Goal: Task Accomplishment & Management: Complete application form

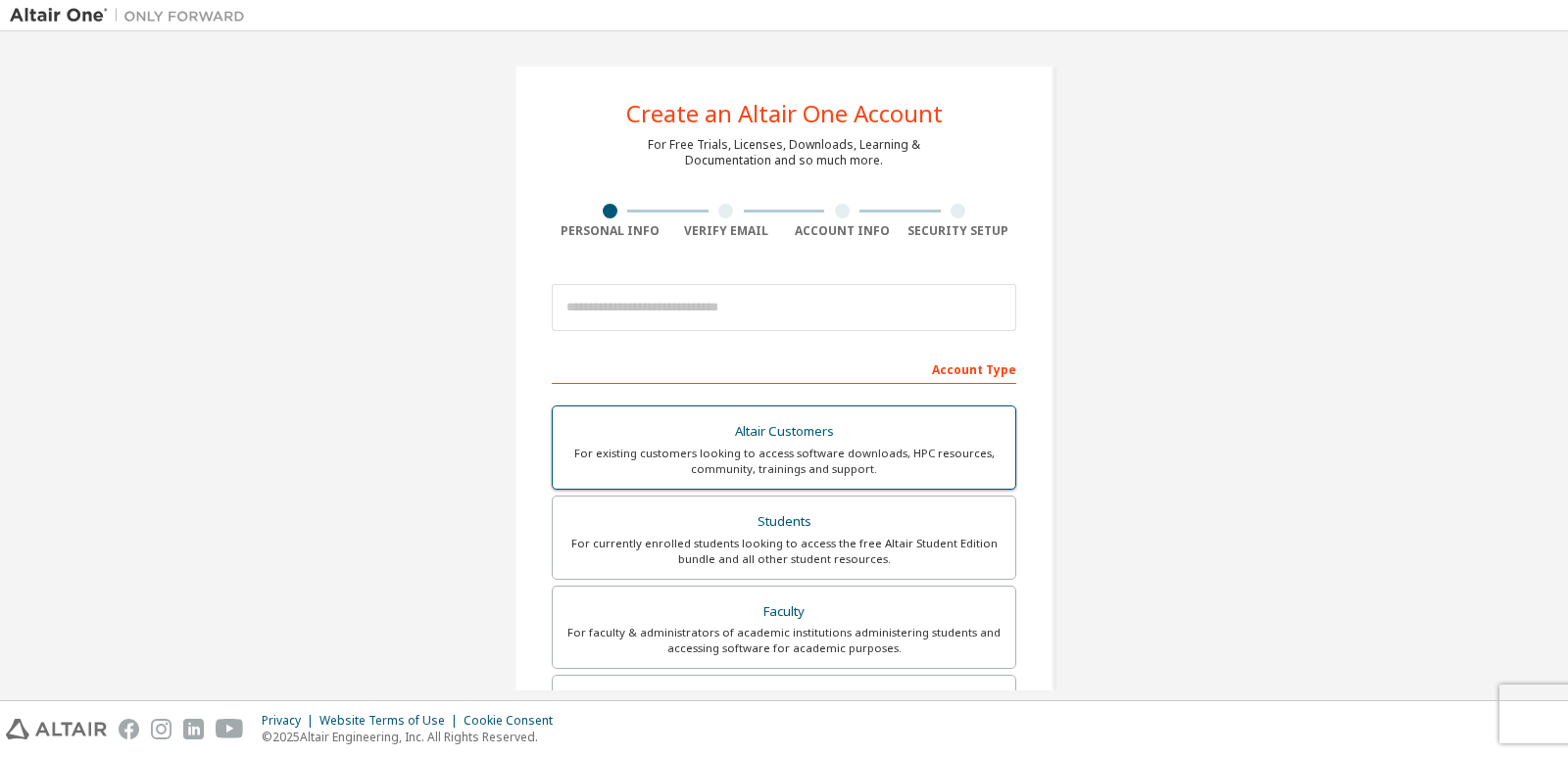
scroll to position [98, 0]
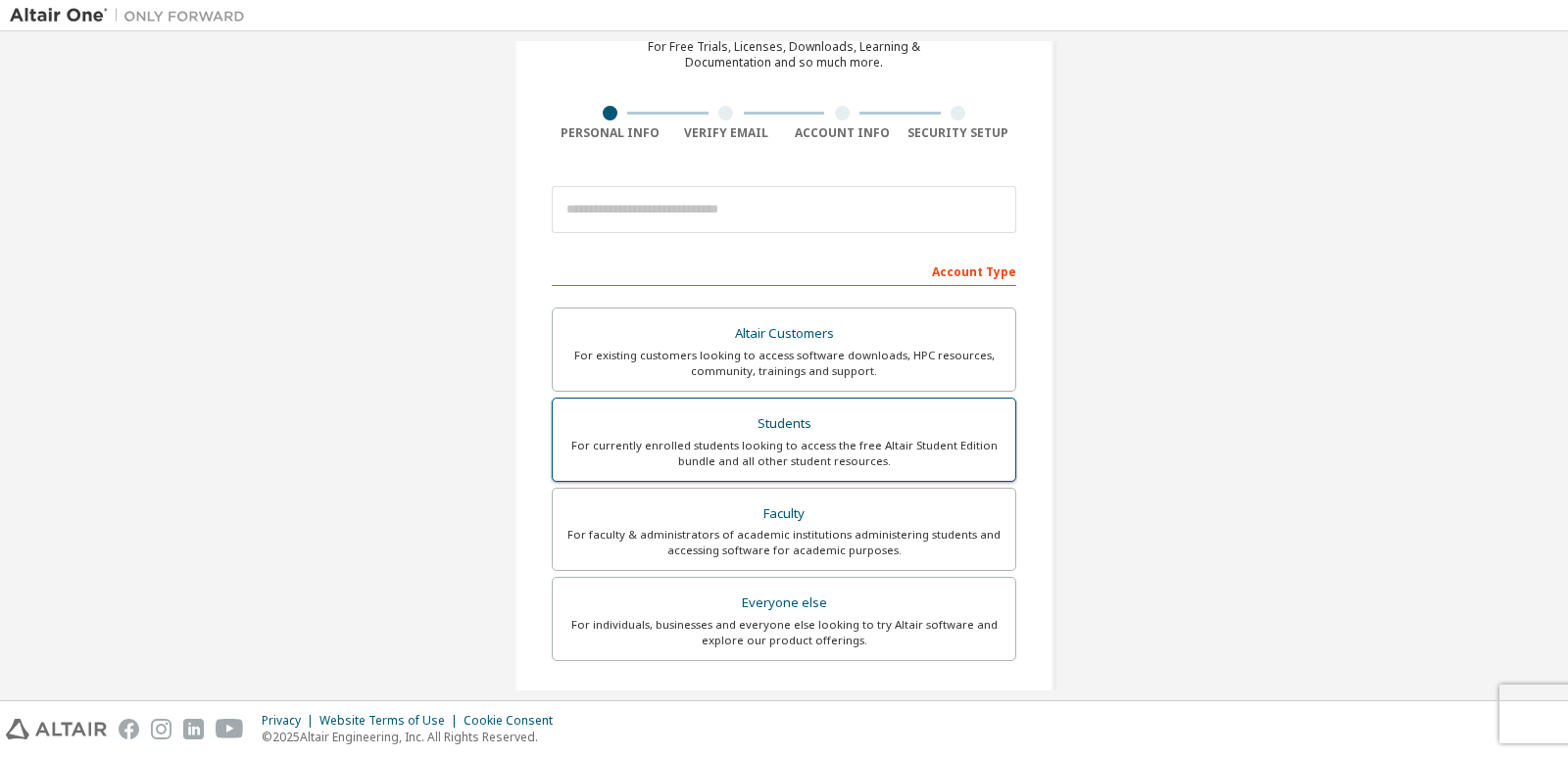
click at [746, 446] on div "For currently enrolled students looking to access the free Altair Student Editi…" at bounding box center [784, 453] width 439 height 32
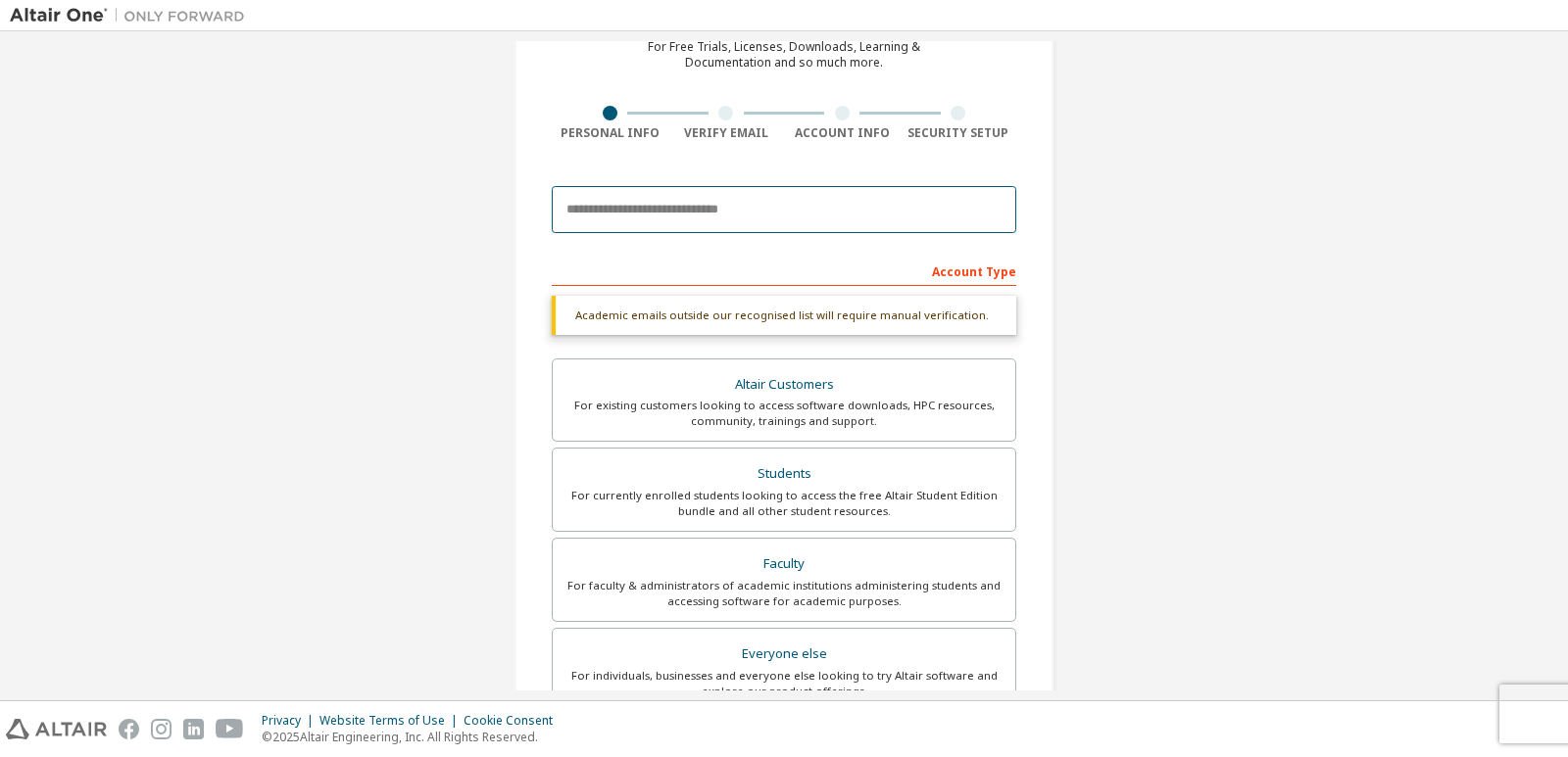
click at [591, 205] on input "email" at bounding box center [784, 209] width 464 height 47
type input "**********"
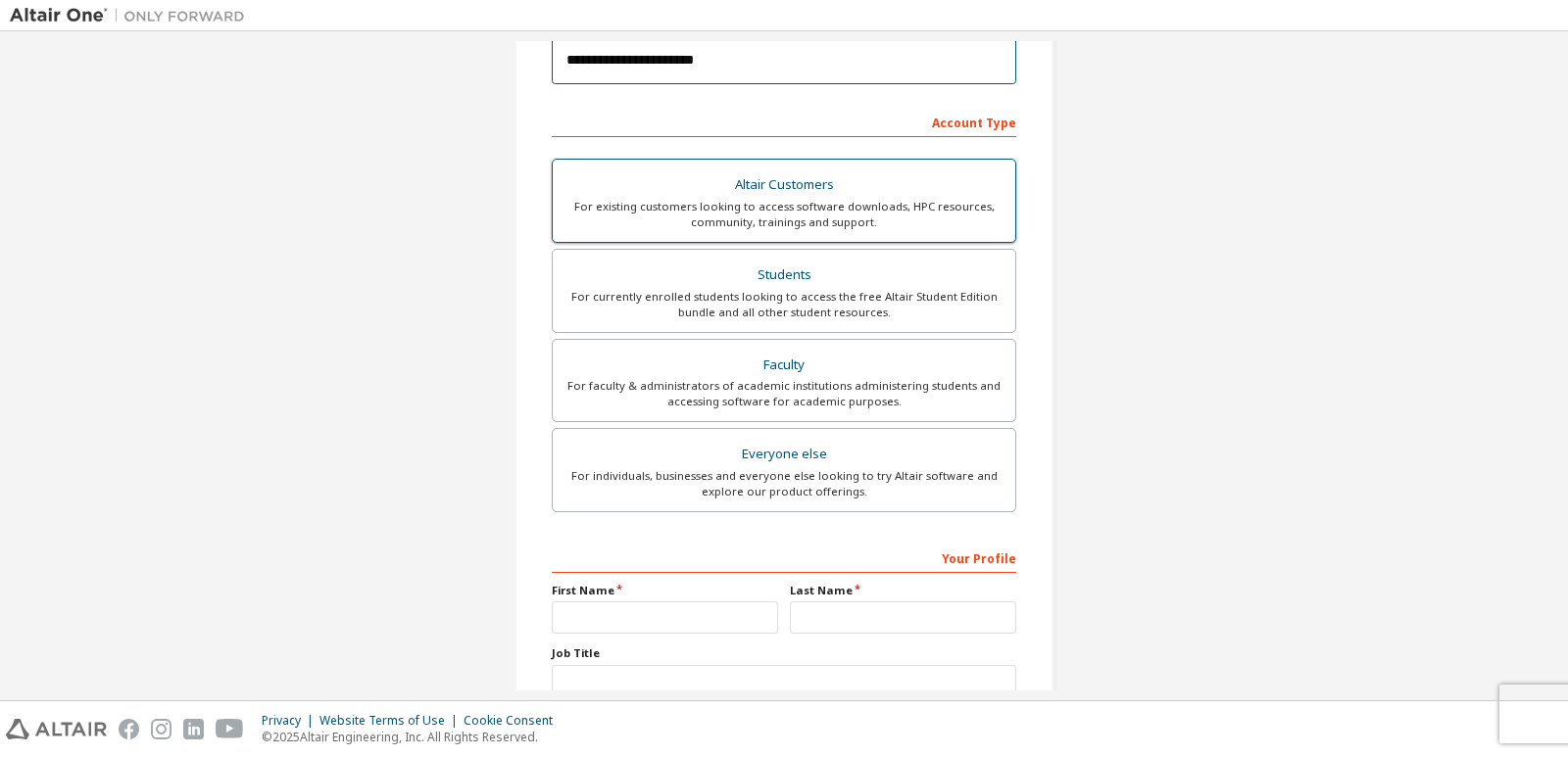
scroll to position [294, 0]
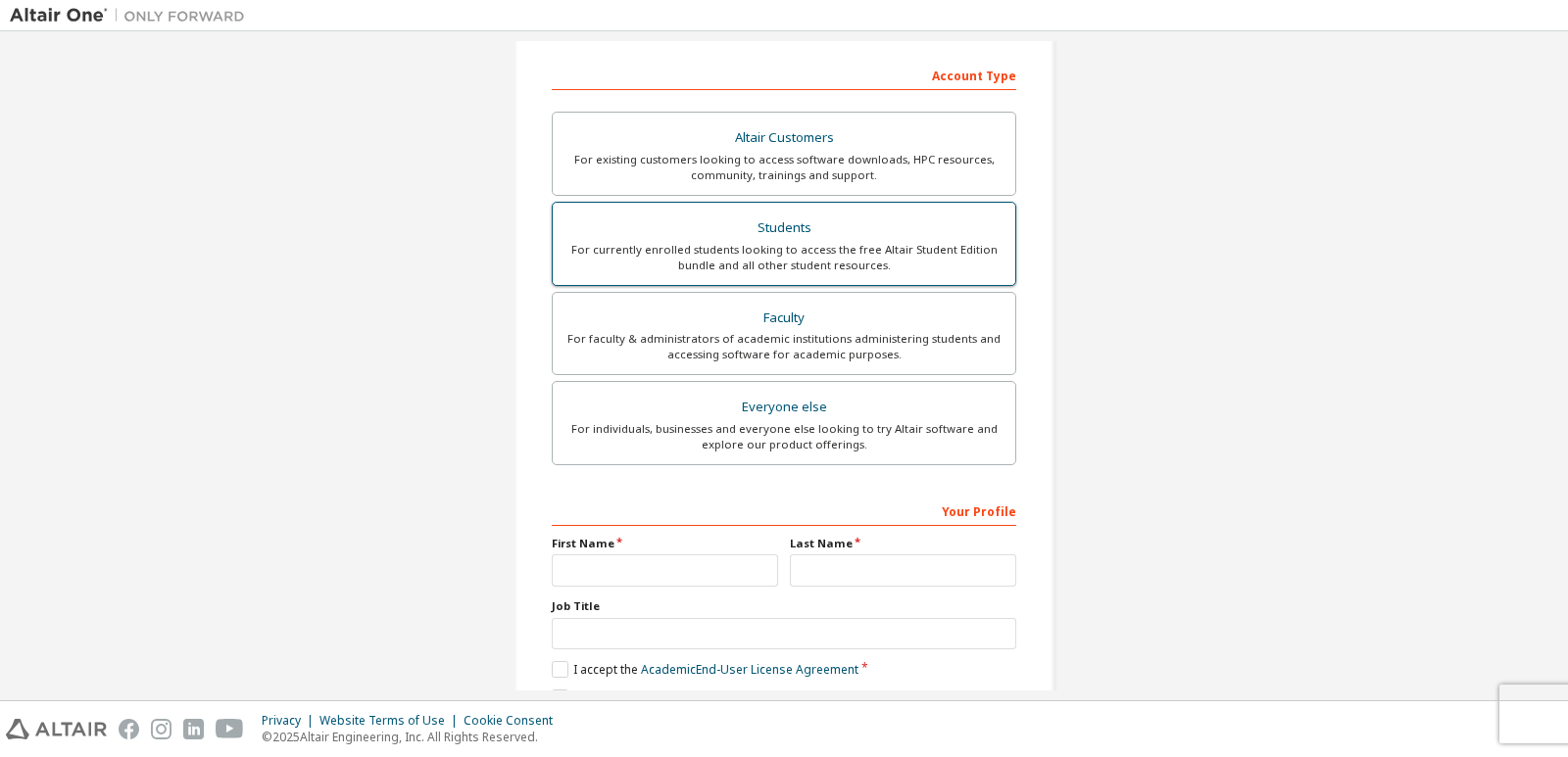
click at [799, 278] on label "Students For currently enrolled students looking to access the free Altair Stud…" at bounding box center [784, 243] width 464 height 84
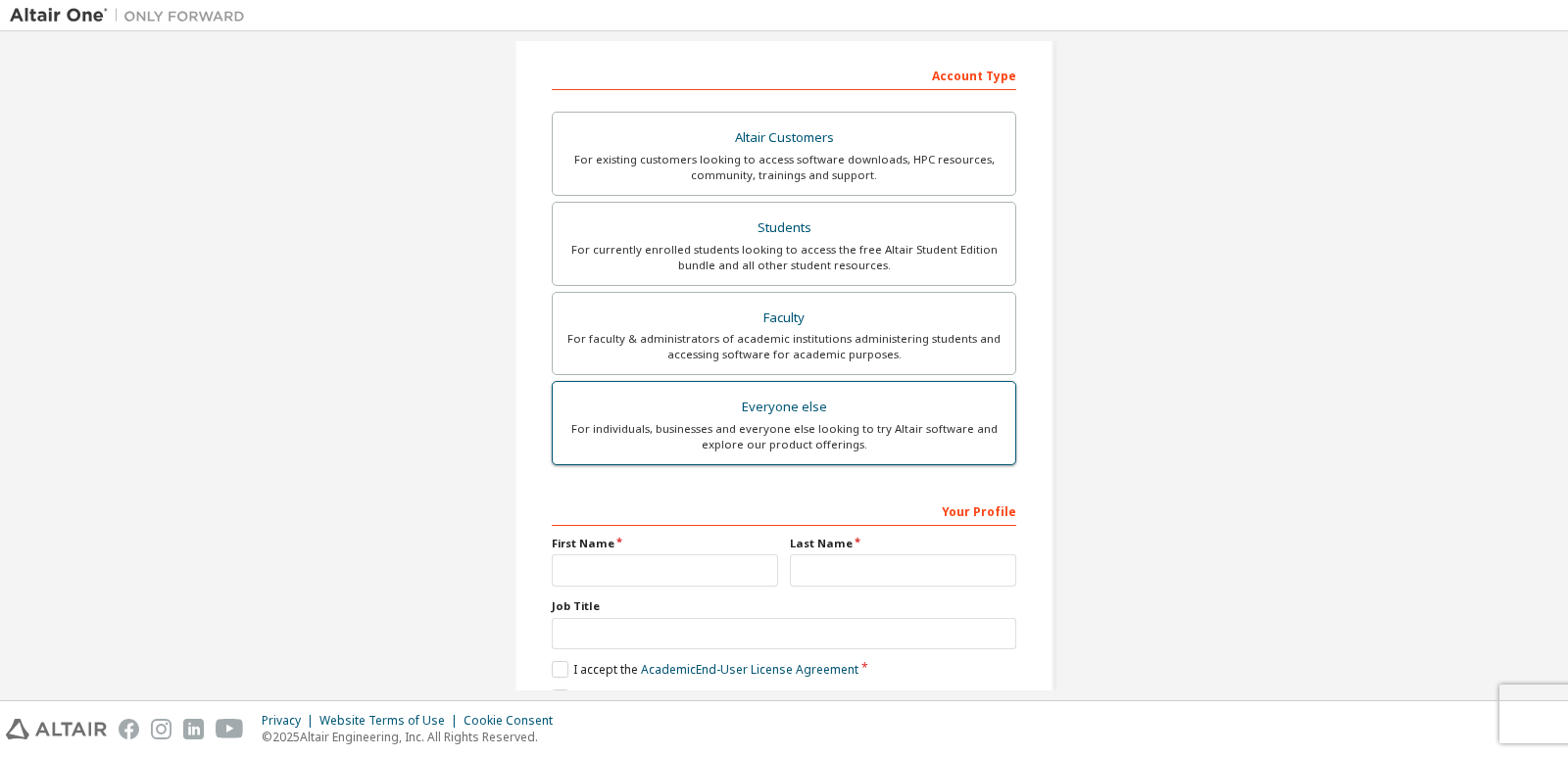
scroll to position [388, 0]
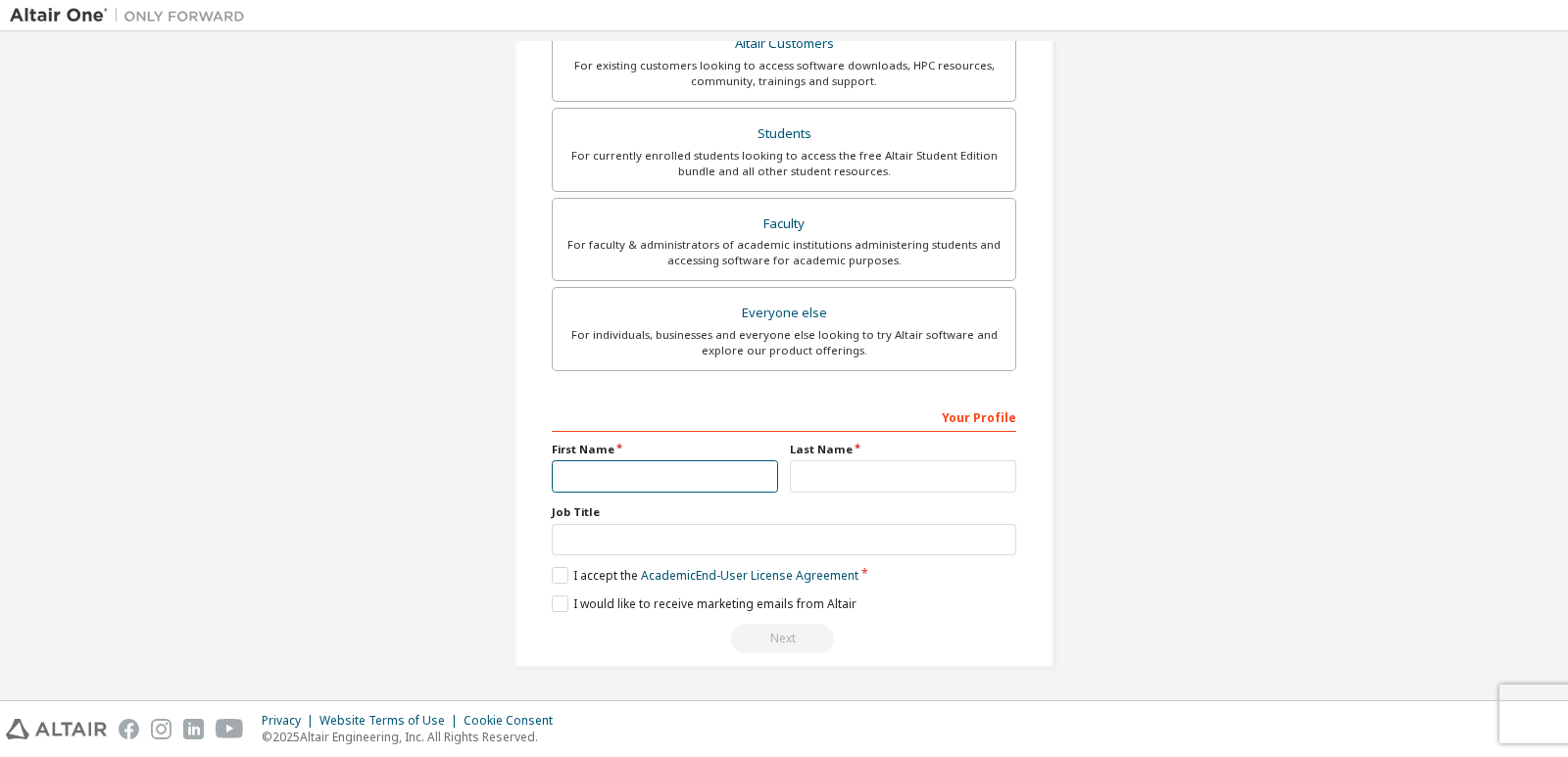
click at [653, 471] on input "text" at bounding box center [665, 476] width 226 height 33
type input "**********"
click at [817, 477] on input "text" at bounding box center [903, 476] width 226 height 33
type input "****"
click at [554, 576] on label "I accept the Academic End-User License Agreement" at bounding box center [705, 575] width 307 height 17
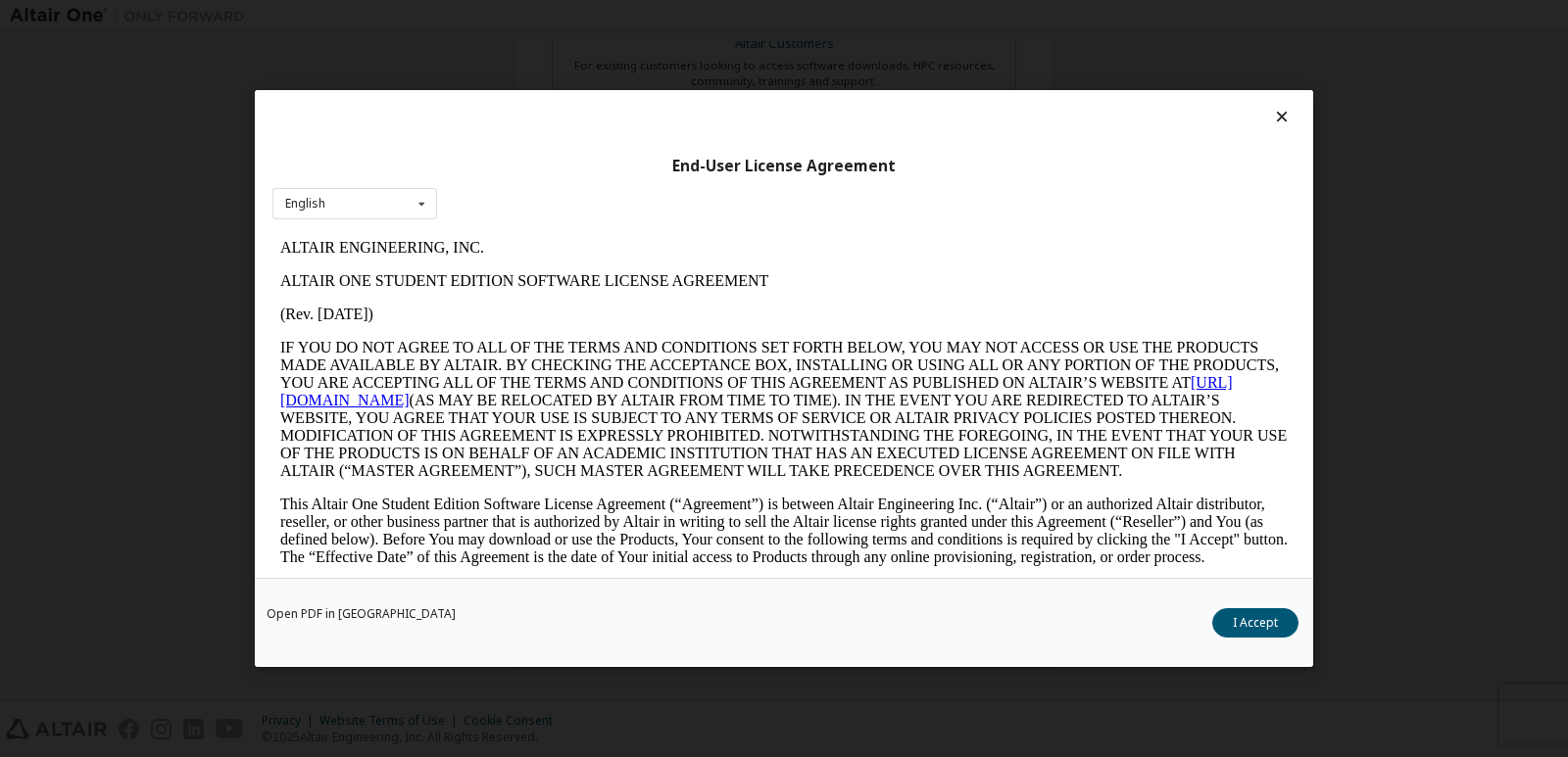
scroll to position [0, 0]
click at [1234, 613] on button "I Accept" at bounding box center [1254, 623] width 86 height 30
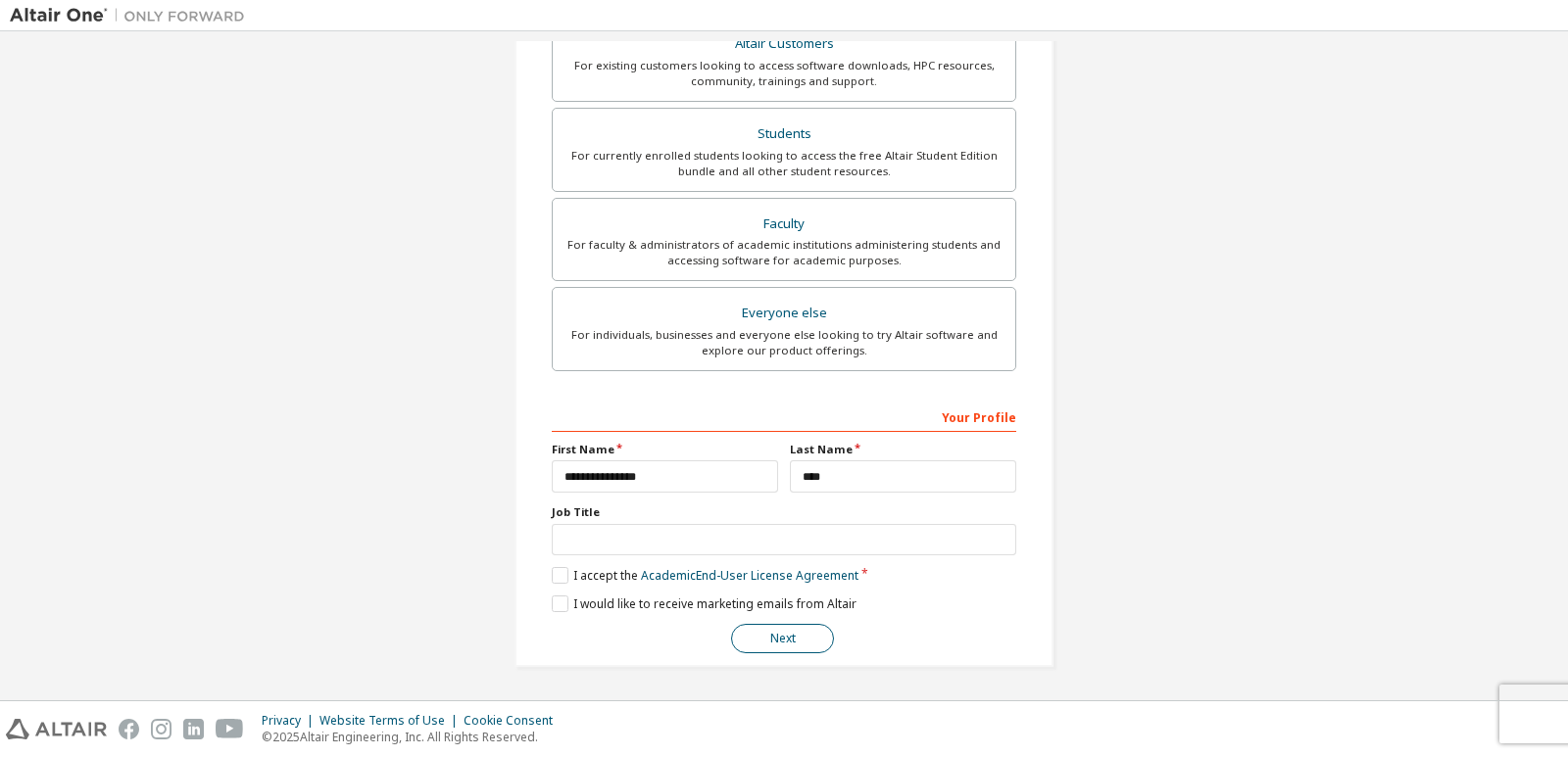
click at [780, 630] on button "Next" at bounding box center [783, 639] width 103 height 30
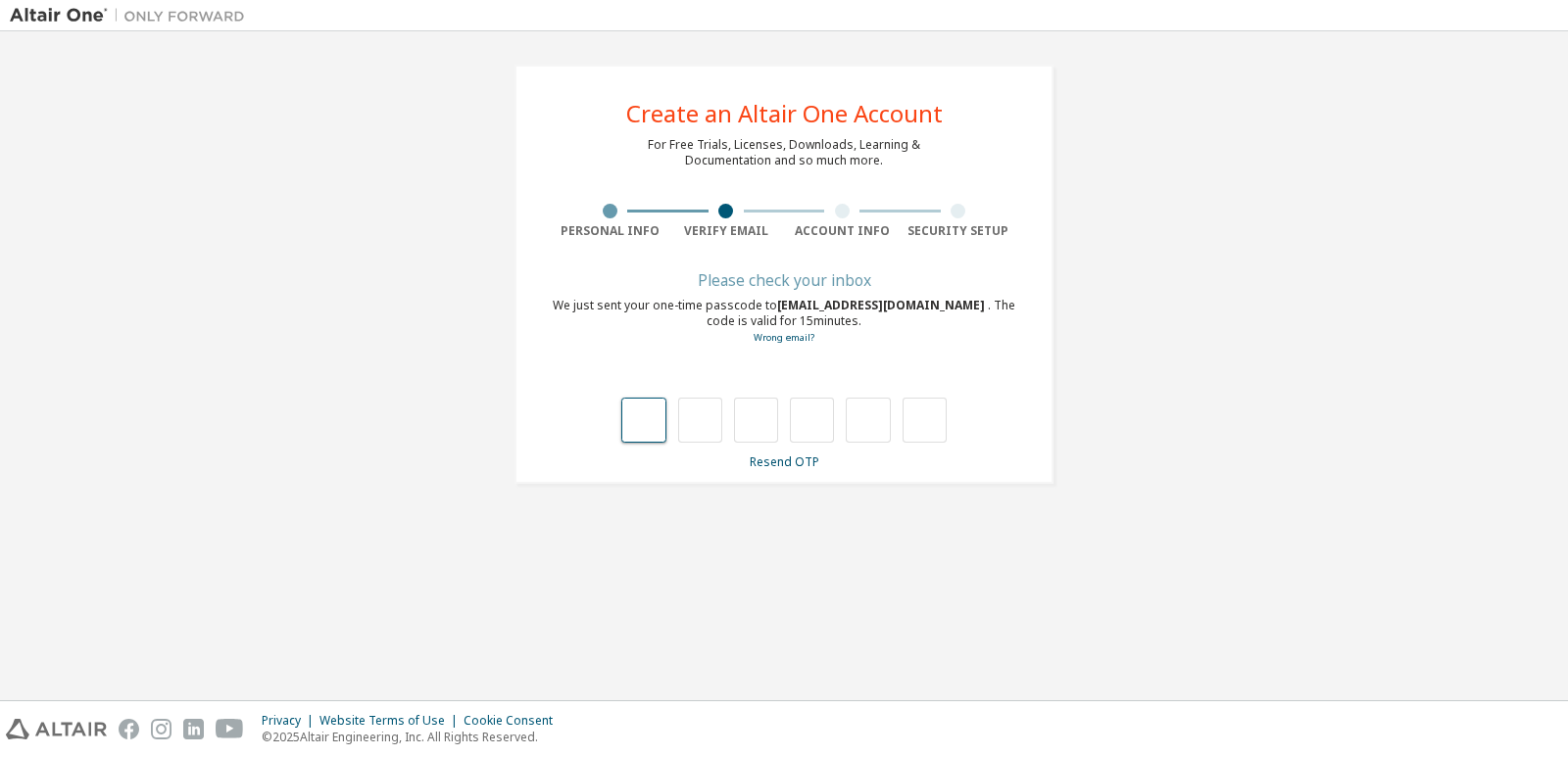
type input "*"
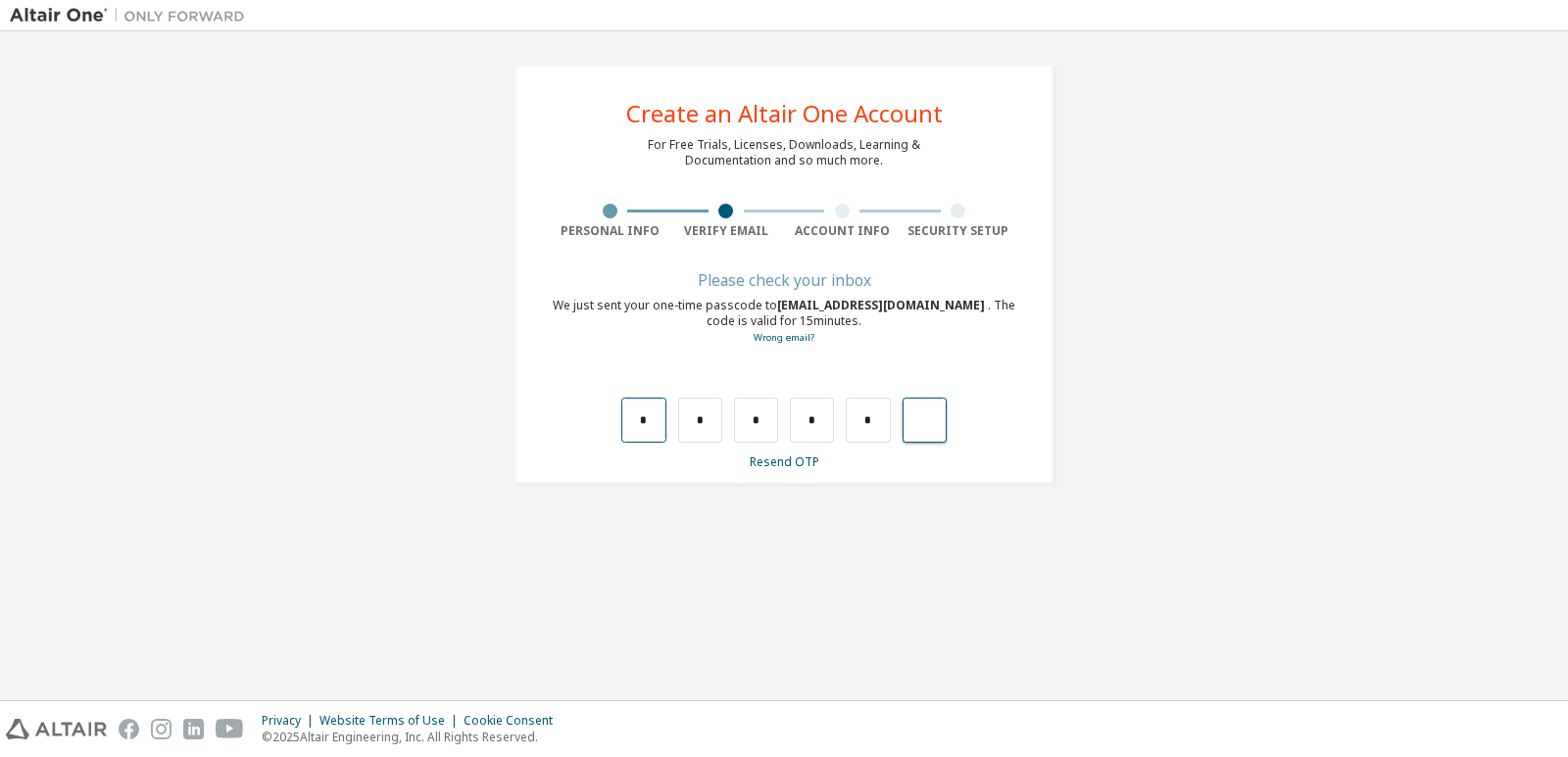
type input "*"
